Goal: Task Accomplishment & Management: Use online tool/utility

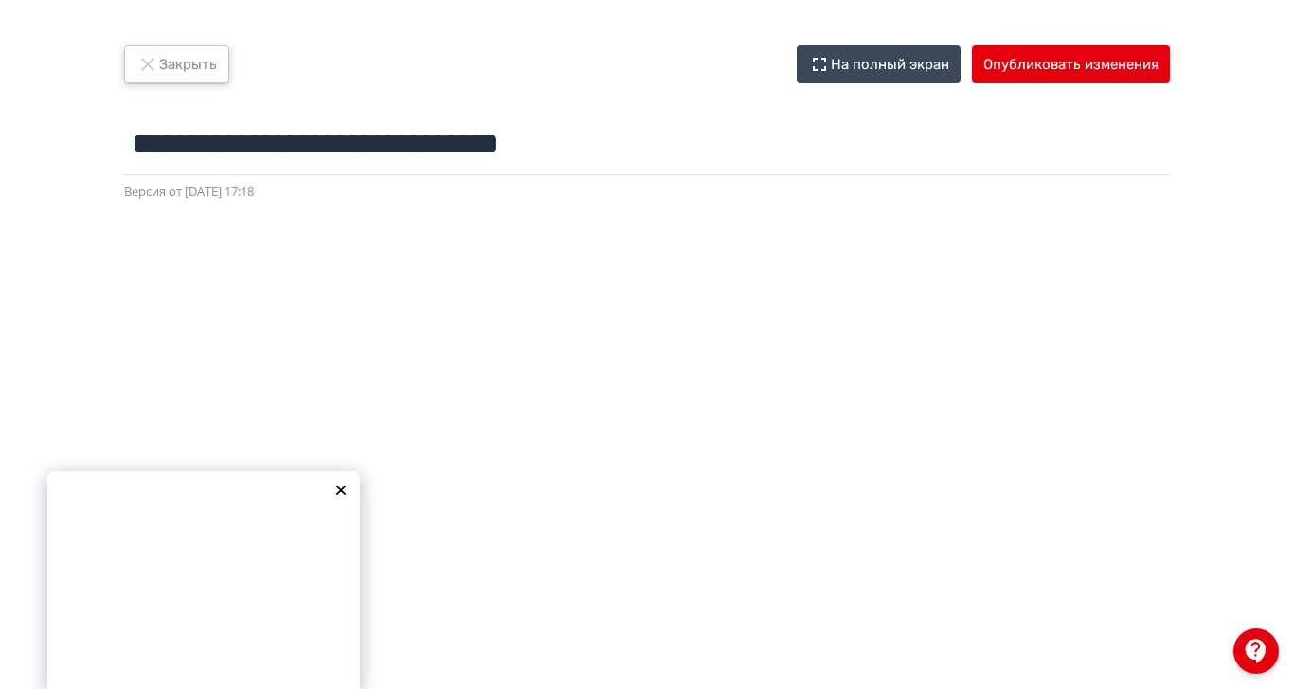
click at [159, 63] on icon "button" at bounding box center [147, 64] width 23 height 23
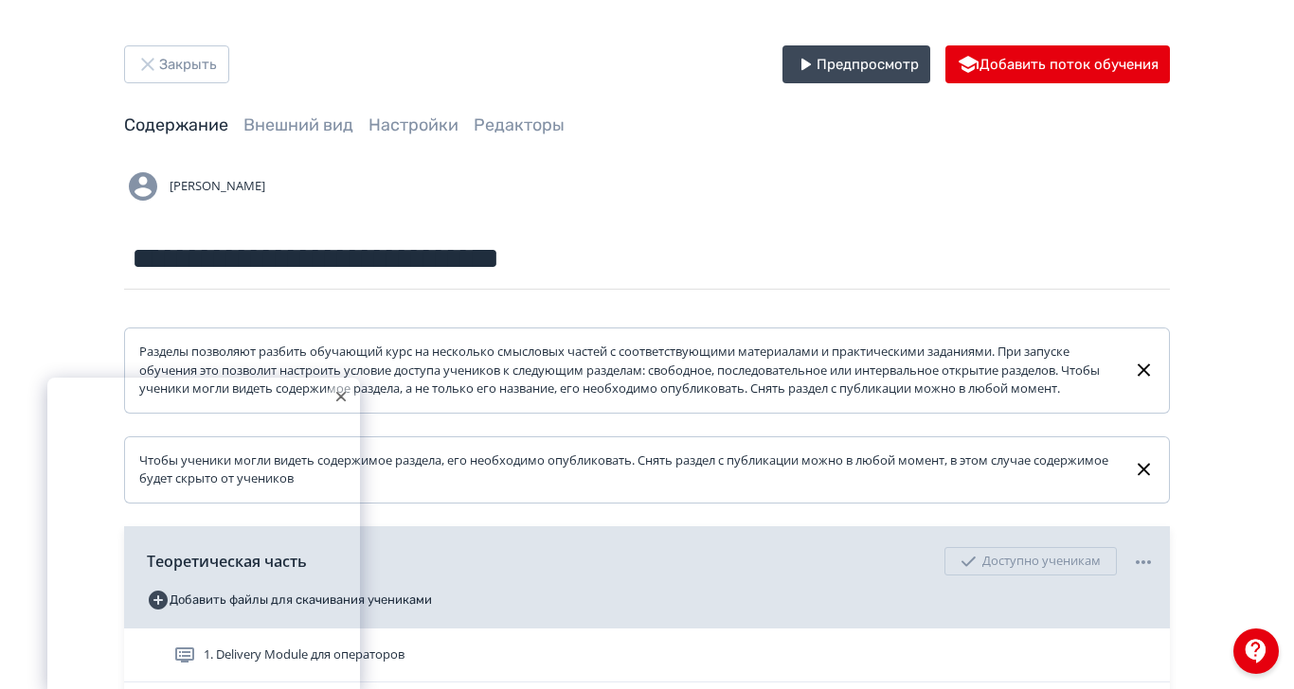
click at [341, 402] on icon at bounding box center [340, 396] width 9 height 9
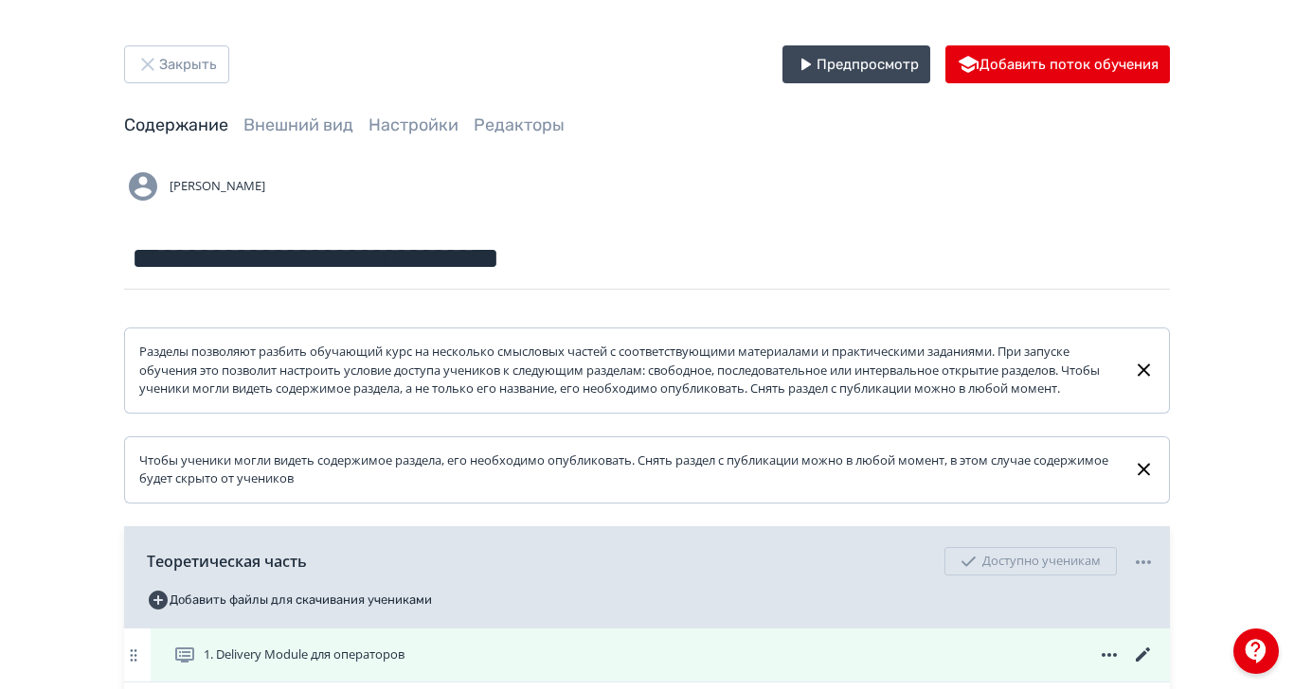
click at [404, 665] on span "1. Delivery Module для операторов" at bounding box center [304, 655] width 201 height 19
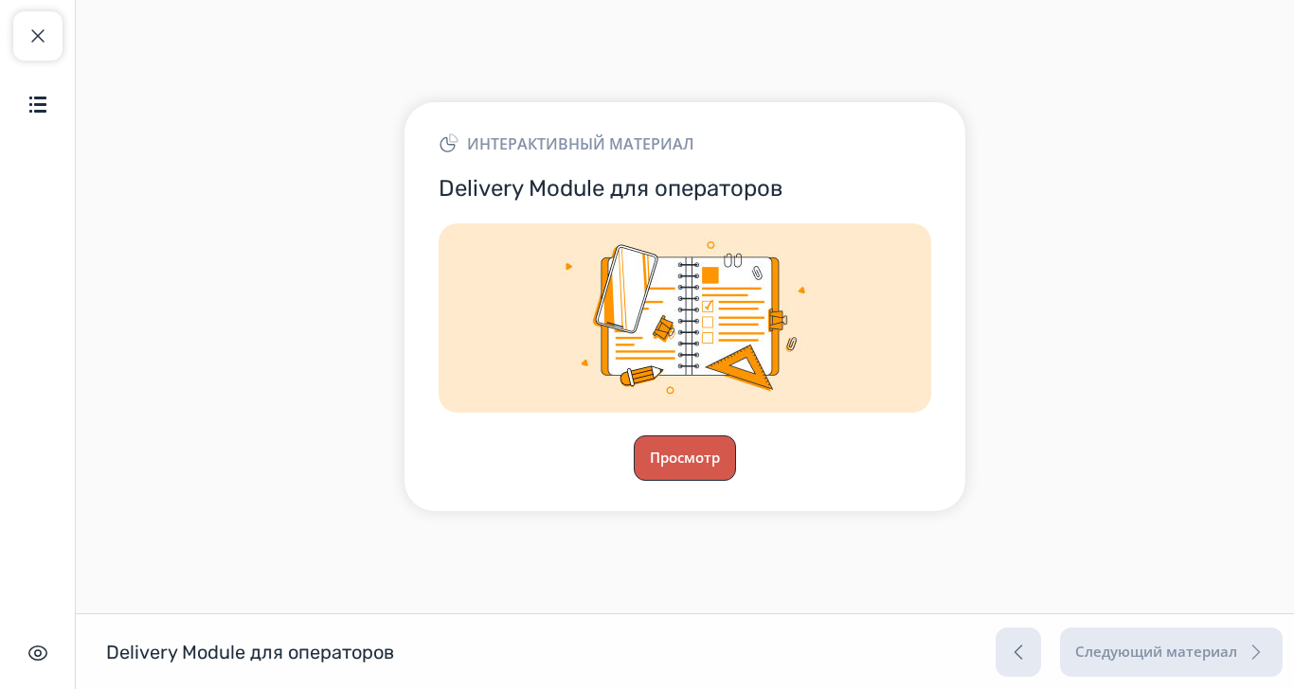
click at [736, 481] on button "Просмотр" at bounding box center [685, 458] width 102 height 45
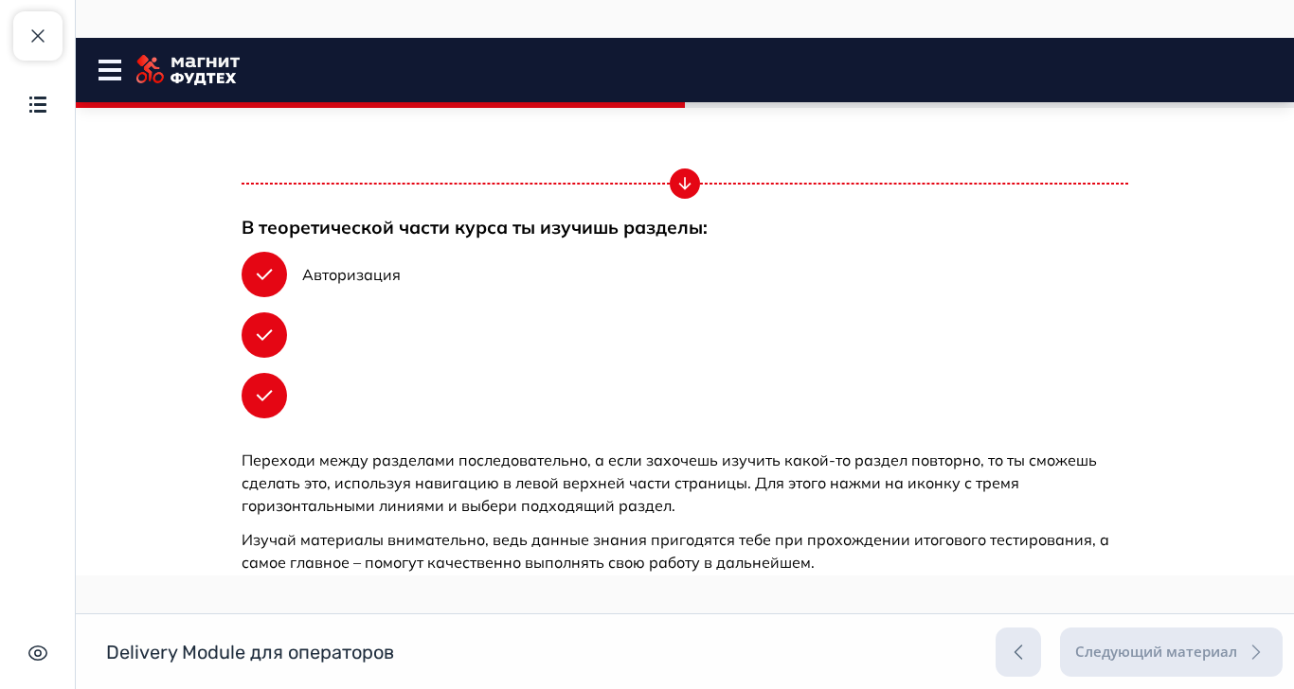
scroll to position [833, 0]
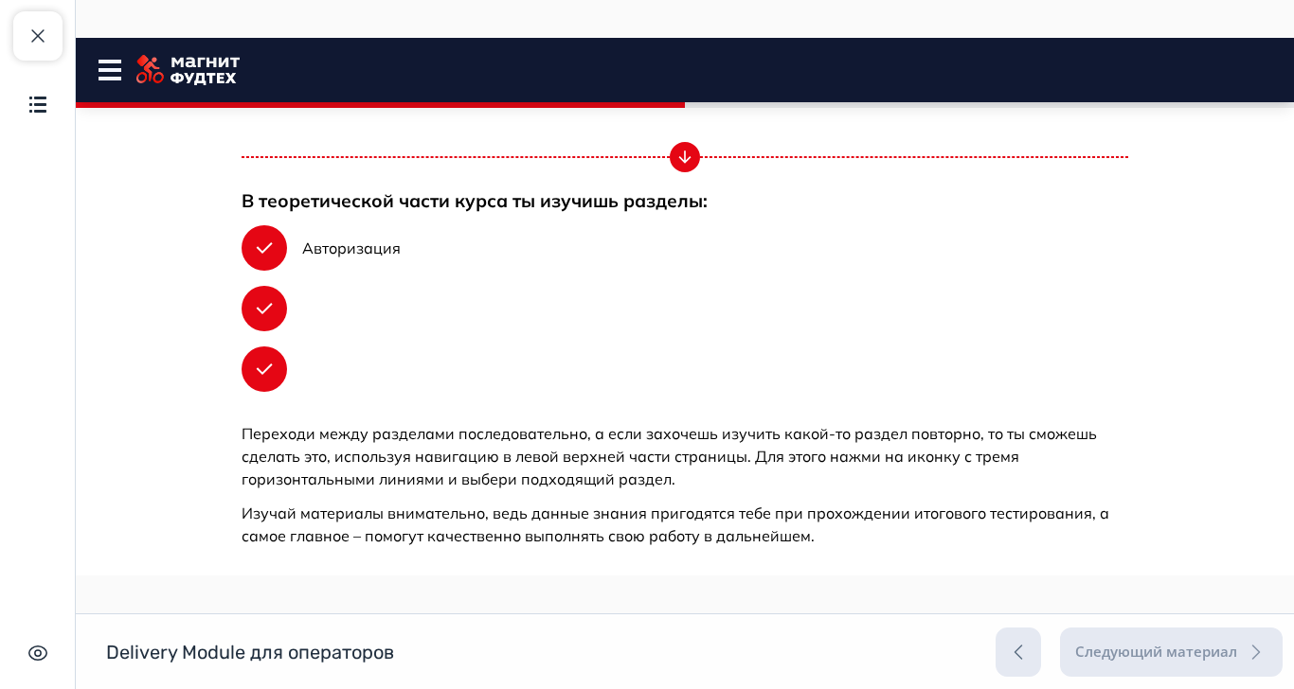
click at [761, 607] on button "Продолжить" at bounding box center [684, 612] width 153 height 38
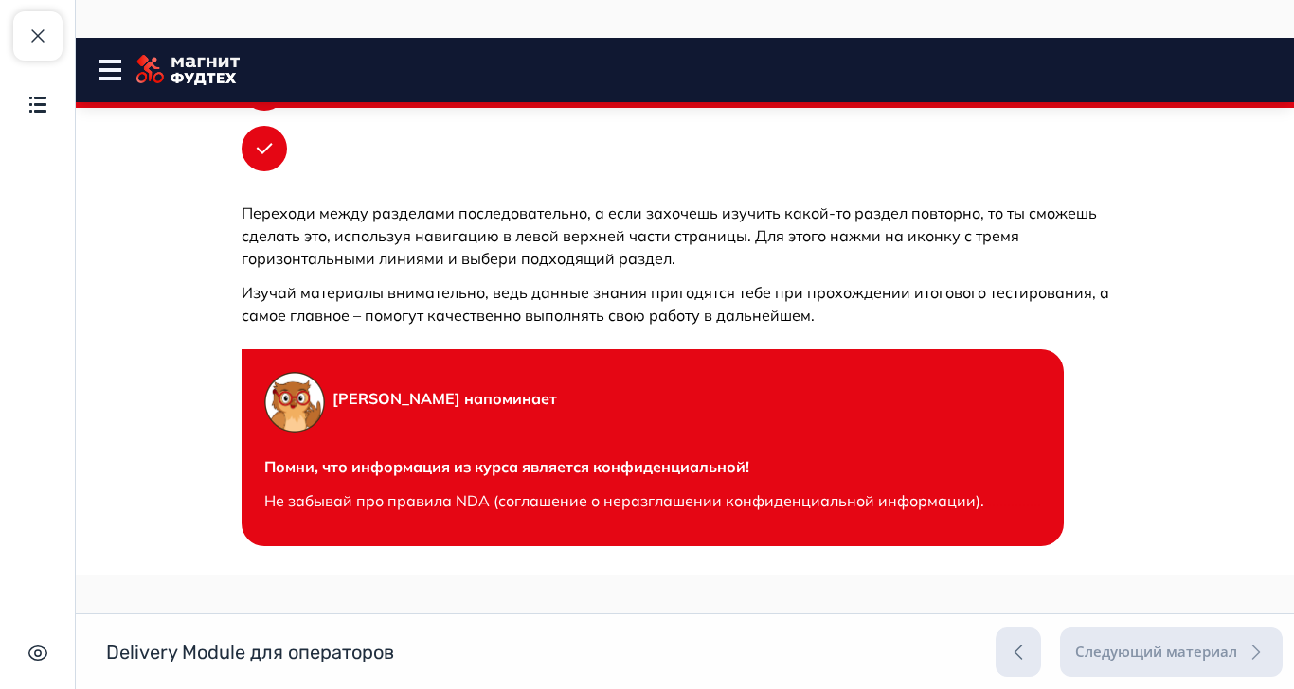
scroll to position [1011, 0]
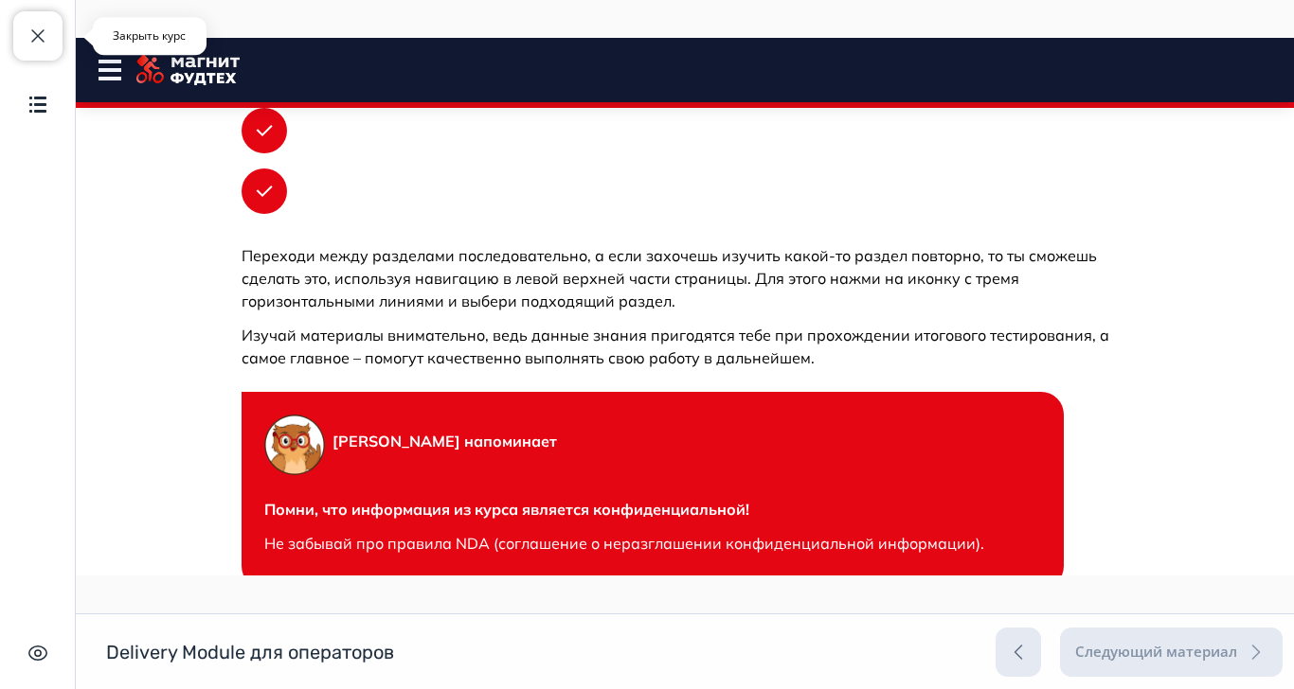
click at [45, 34] on span "button" at bounding box center [38, 36] width 23 height 23
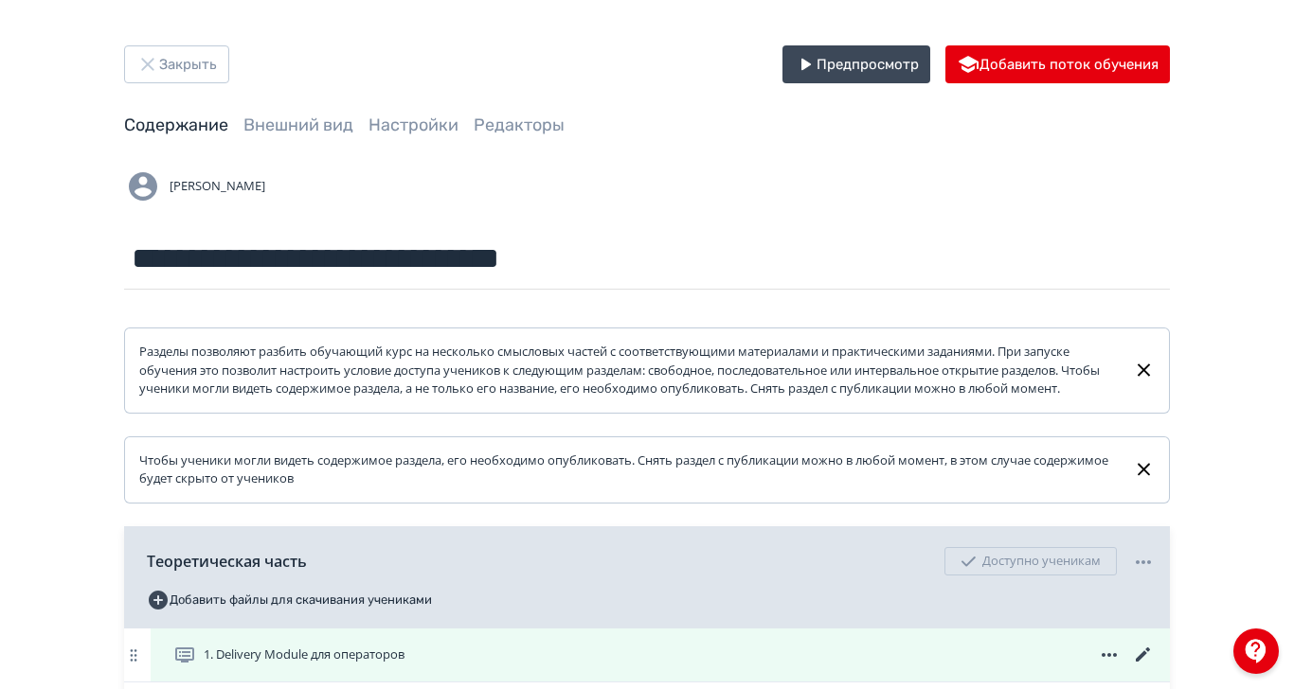
click at [1154, 667] on icon at bounding box center [1143, 655] width 23 height 23
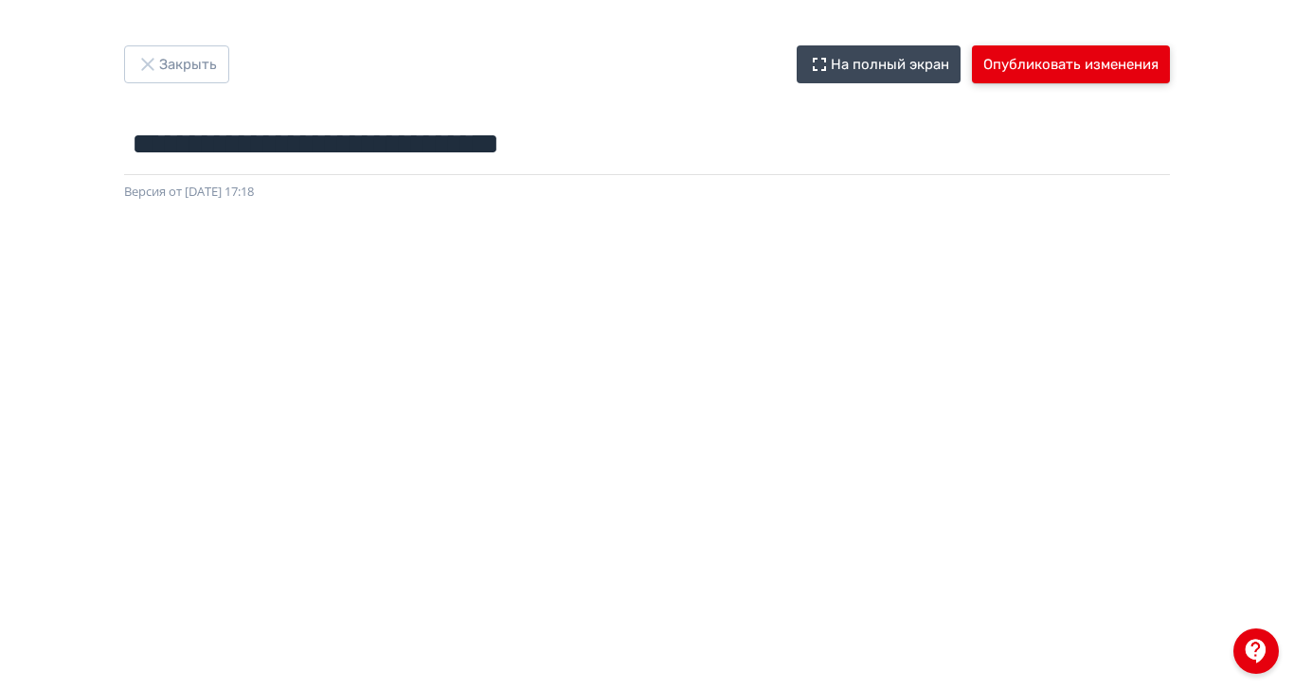
click at [1170, 63] on button "Опубликовать изменения" at bounding box center [1071, 64] width 198 height 38
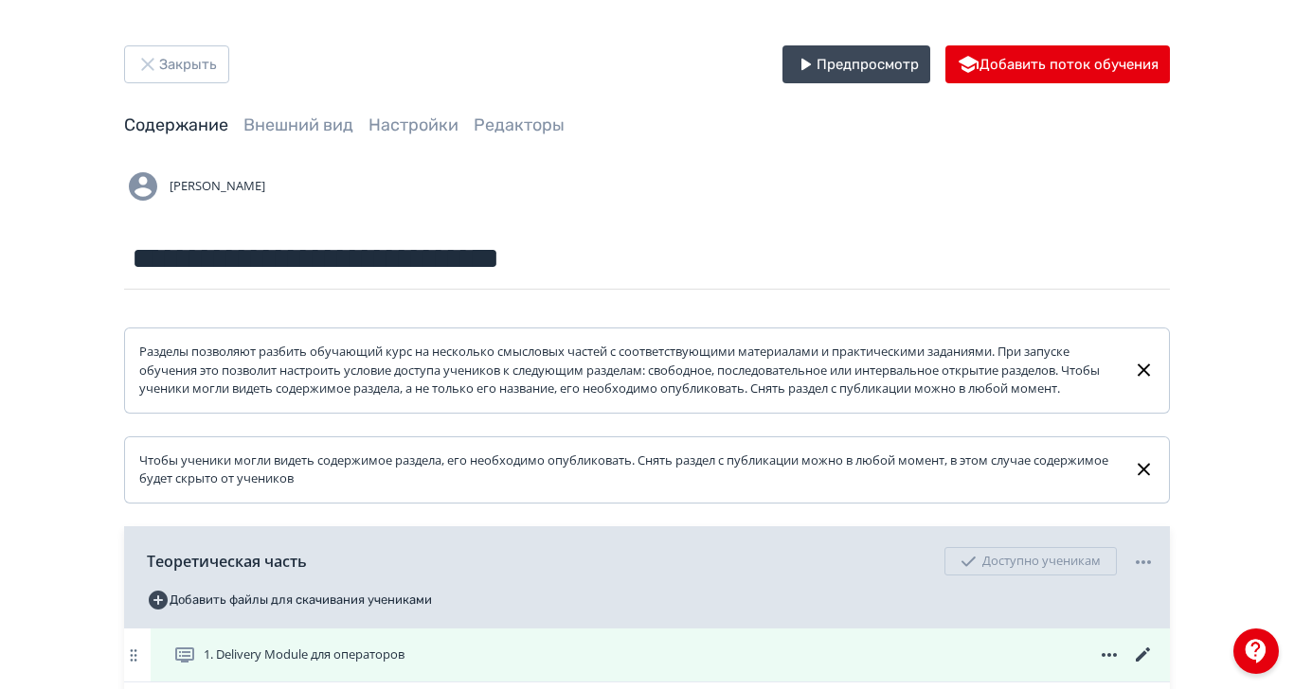
click at [412, 662] on span "1. Delivery Module для операторов" at bounding box center [292, 655] width 239 height 23
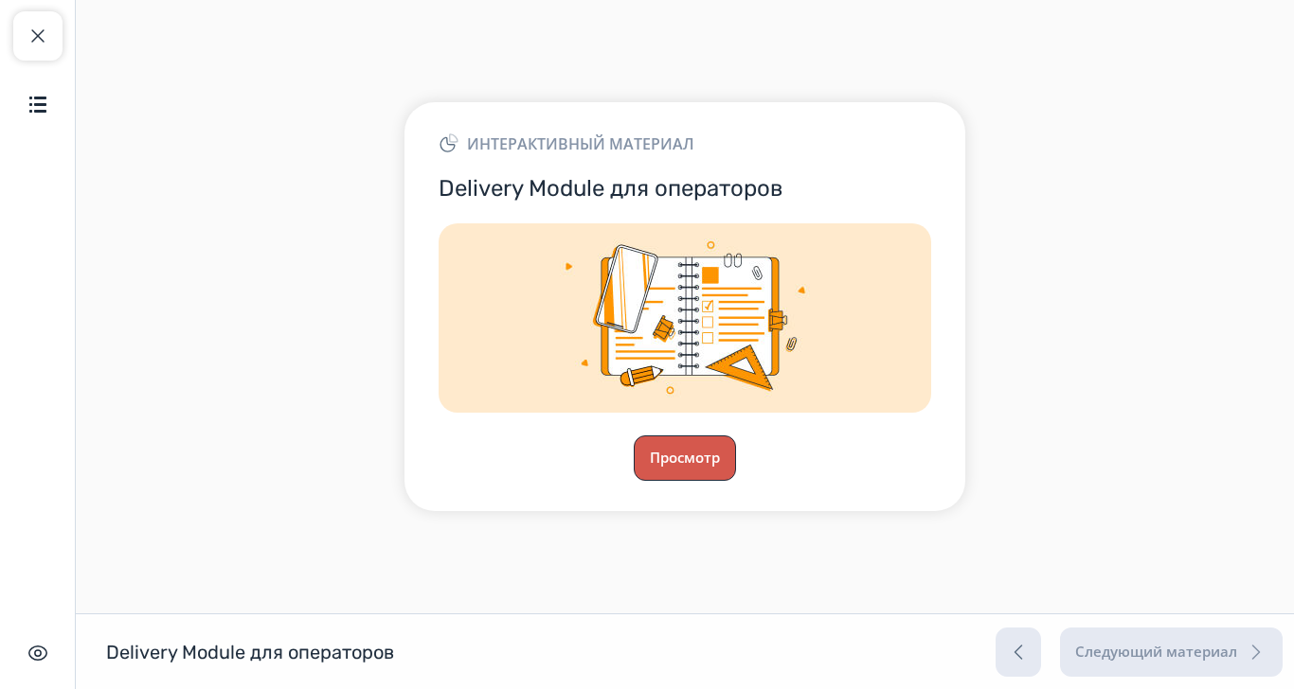
click at [736, 481] on button "Просмотр" at bounding box center [685, 458] width 102 height 45
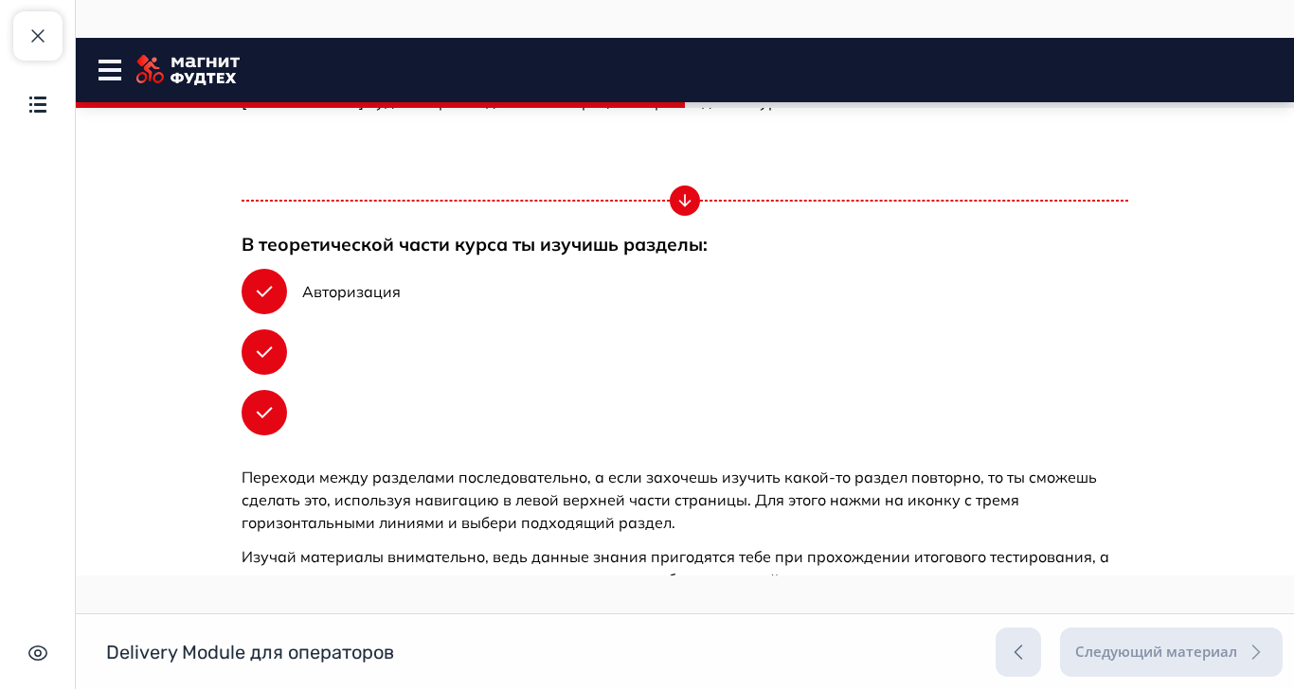
scroll to position [833, 0]
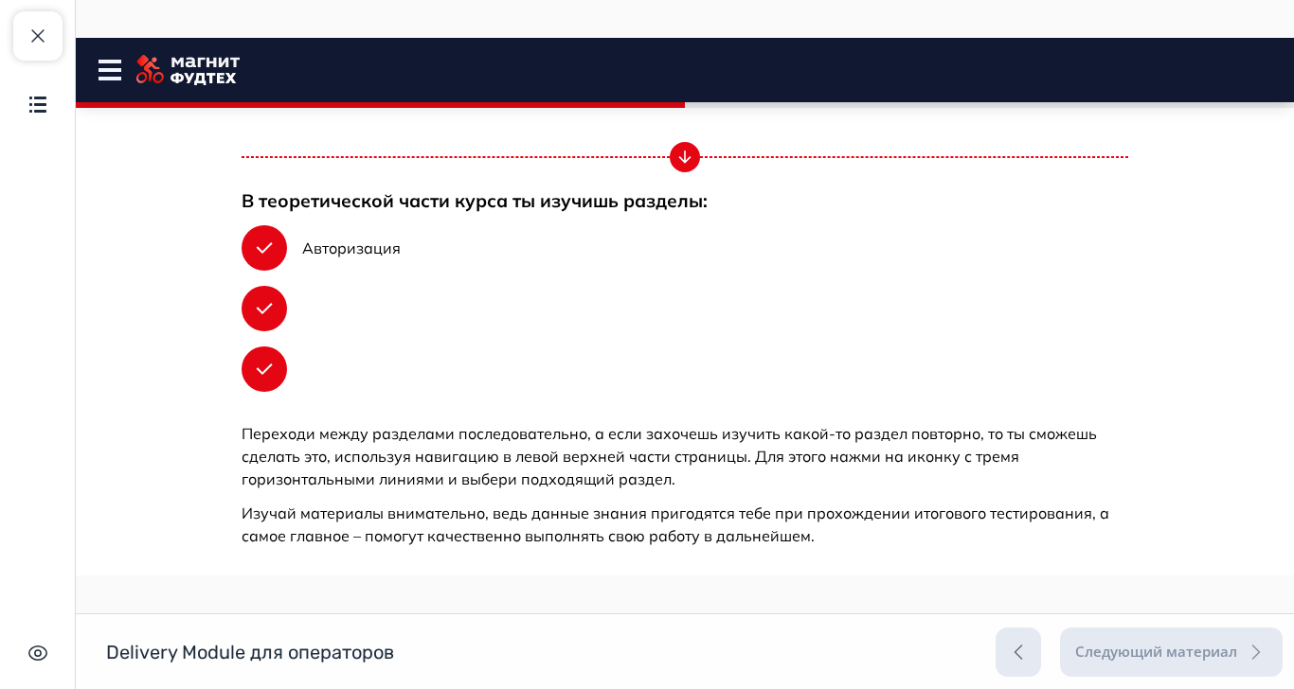
drag, startPoint x: 1012, startPoint y: 601, endPoint x: 1049, endPoint y: 604, distance: 37.0
click at [761, 601] on button "Продолжить" at bounding box center [684, 612] width 153 height 38
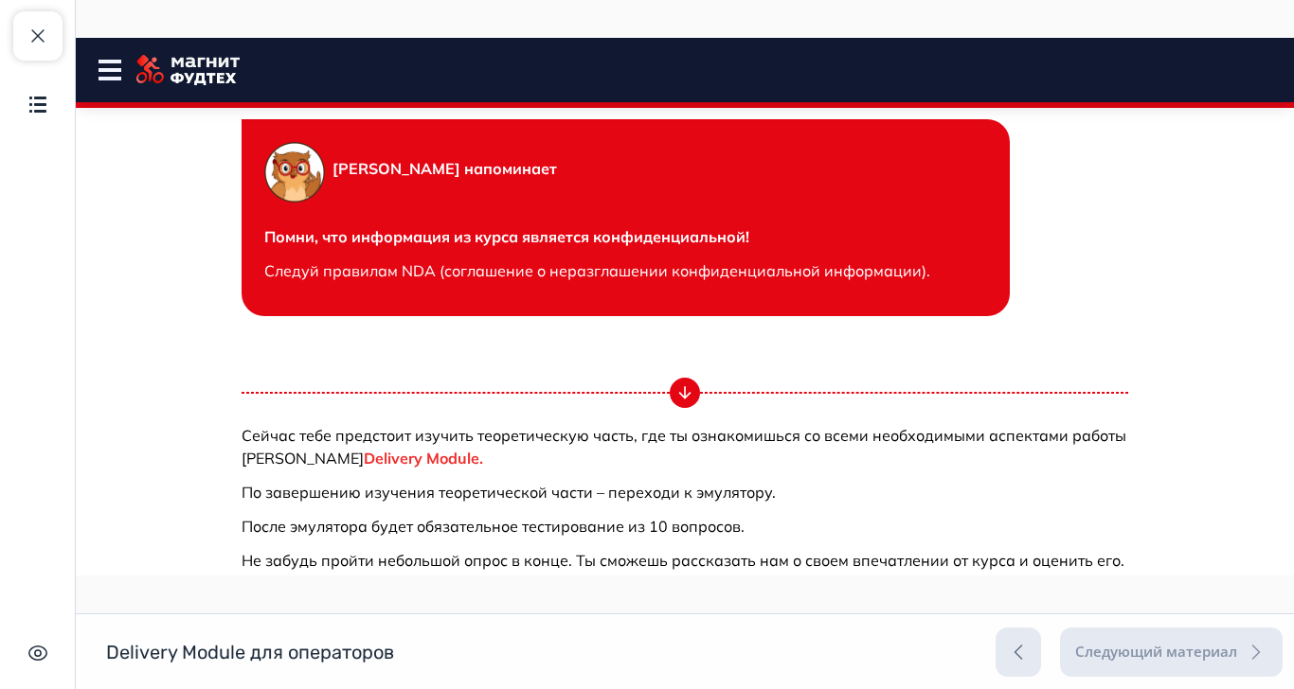
scroll to position [1296, 0]
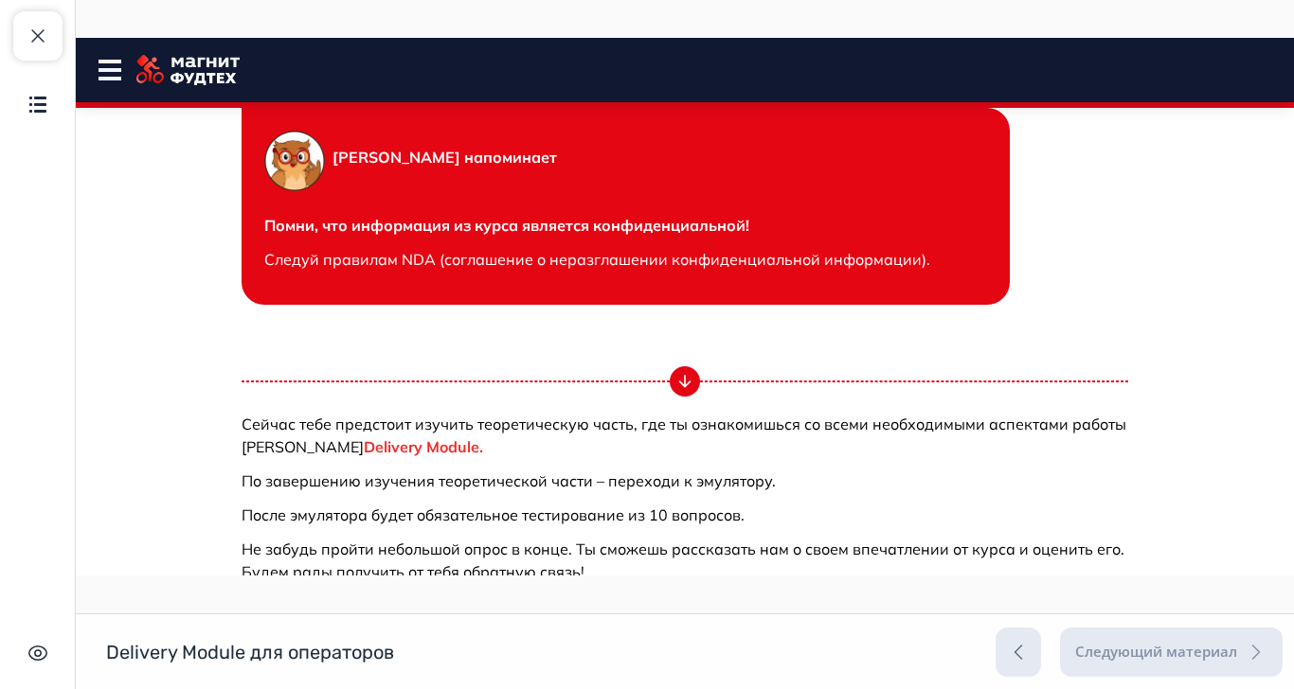
click at [761, 683] on button "Продолжить" at bounding box center [684, 693] width 153 height 38
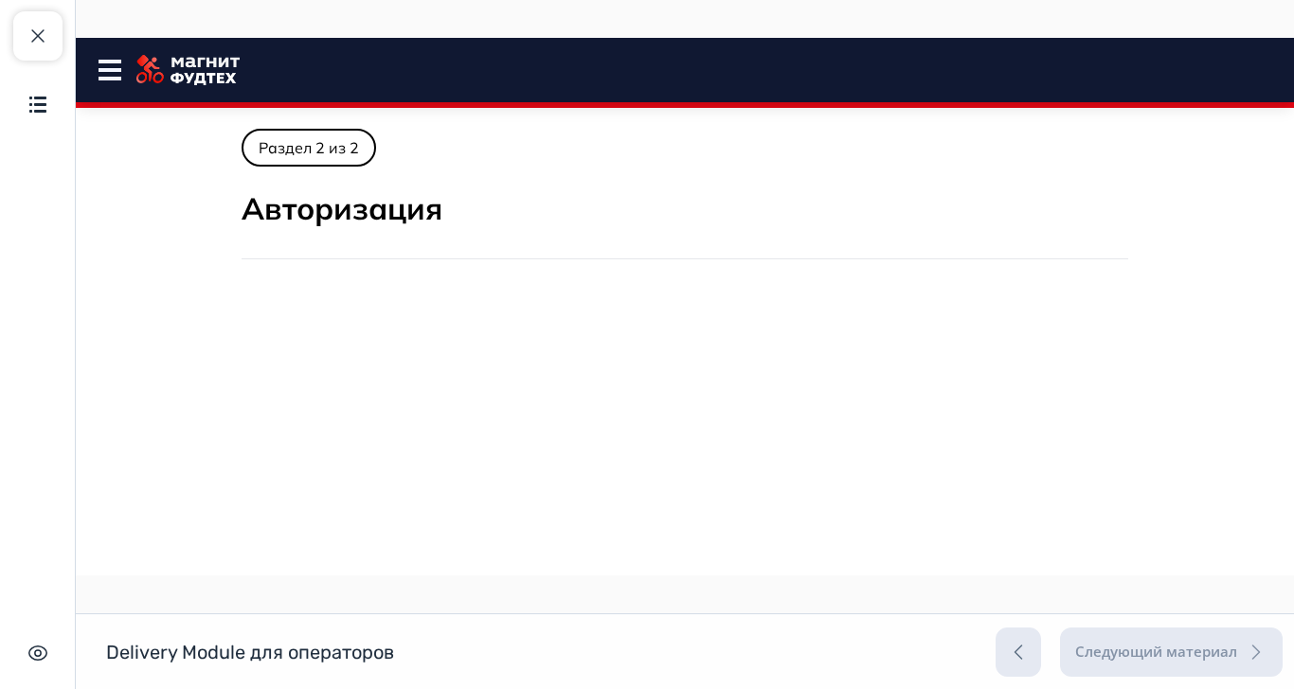
scroll to position [0, 0]
click at [41, 34] on span "button" at bounding box center [38, 36] width 23 height 23
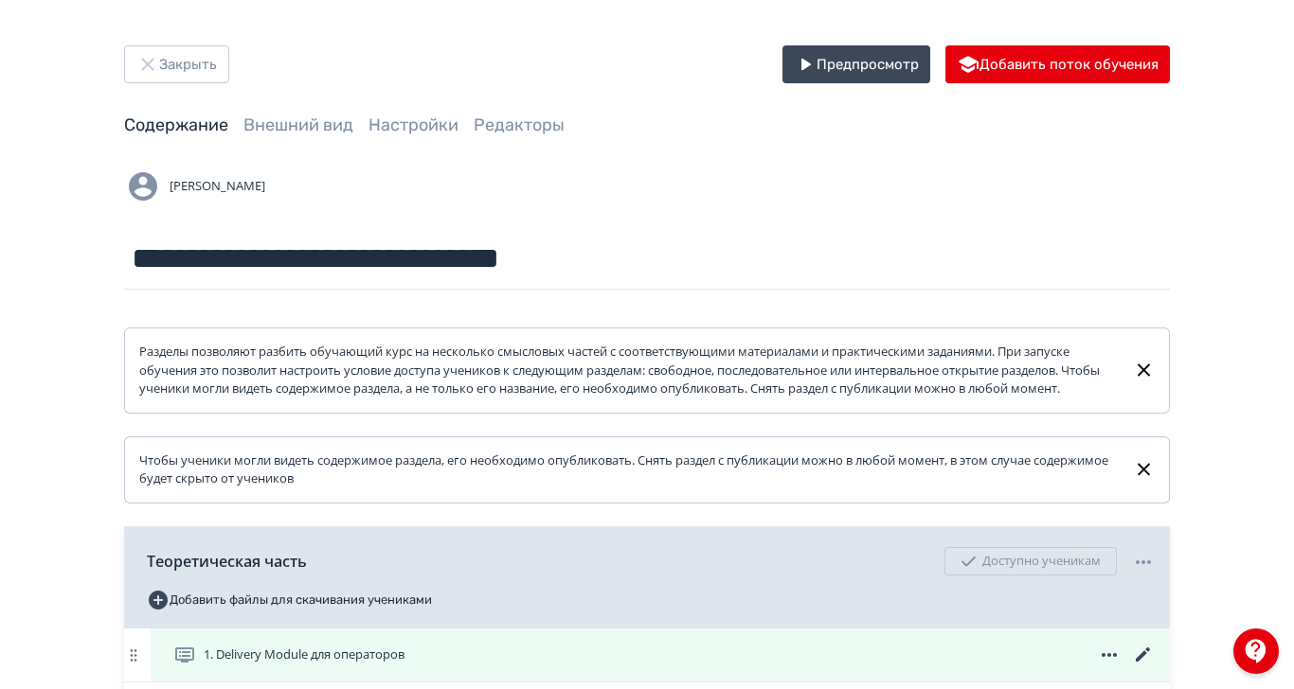
click at [1154, 667] on icon at bounding box center [1143, 655] width 23 height 23
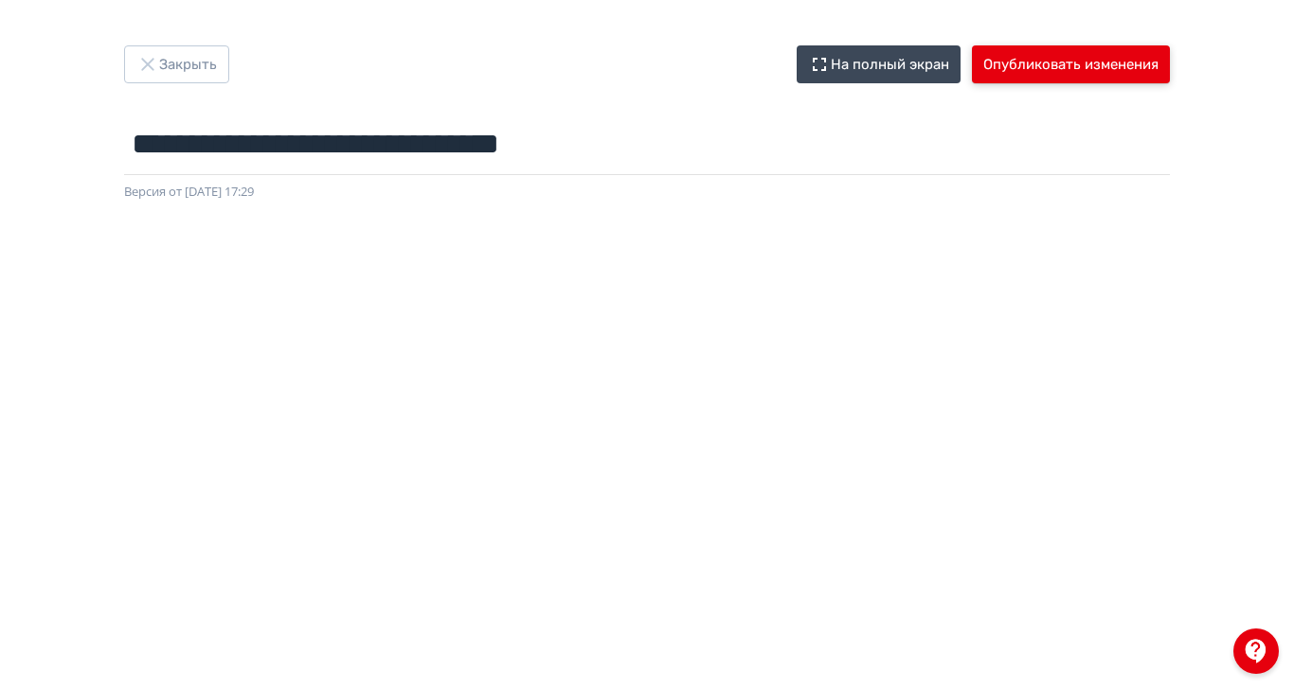
click at [1170, 68] on button "Опубликовать изменения" at bounding box center [1071, 64] width 198 height 38
